Goal: Check status: Check status

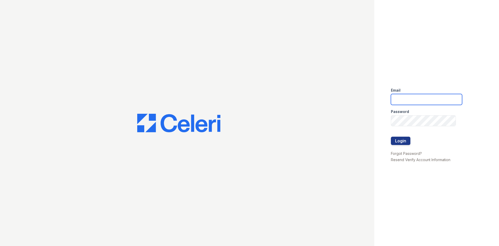
click at [408, 100] on input "email" at bounding box center [426, 99] width 71 height 11
type input "[EMAIL_ADDRESS][DOMAIN_NAME]"
click at [401, 143] on button "Login" at bounding box center [400, 140] width 19 height 8
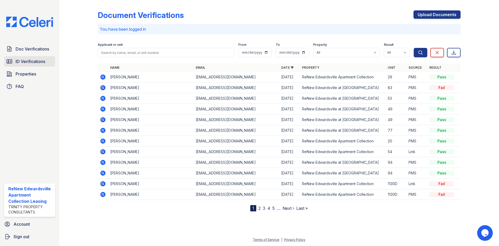
drag, startPoint x: 30, startPoint y: 61, endPoint x: 42, endPoint y: 61, distance: 11.2
click at [30, 61] on span "ID Verifications" at bounding box center [31, 61] width 30 height 6
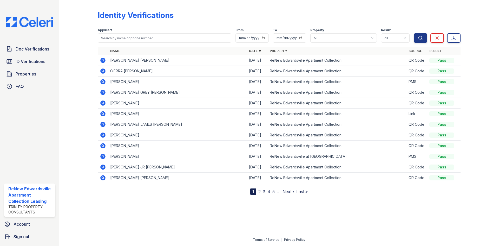
click at [103, 101] on icon at bounding box center [102, 102] width 5 height 5
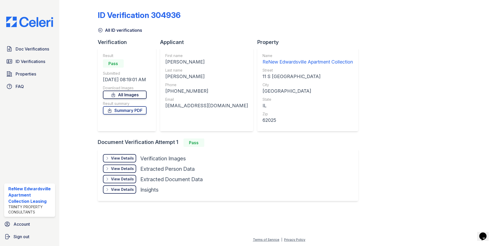
click at [127, 94] on link "All Images" at bounding box center [125, 94] width 44 height 8
click at [400, 15] on div "ID Verification 304936" at bounding box center [279, 17] width 363 height 14
